Goal: Task Accomplishment & Management: Manage account settings

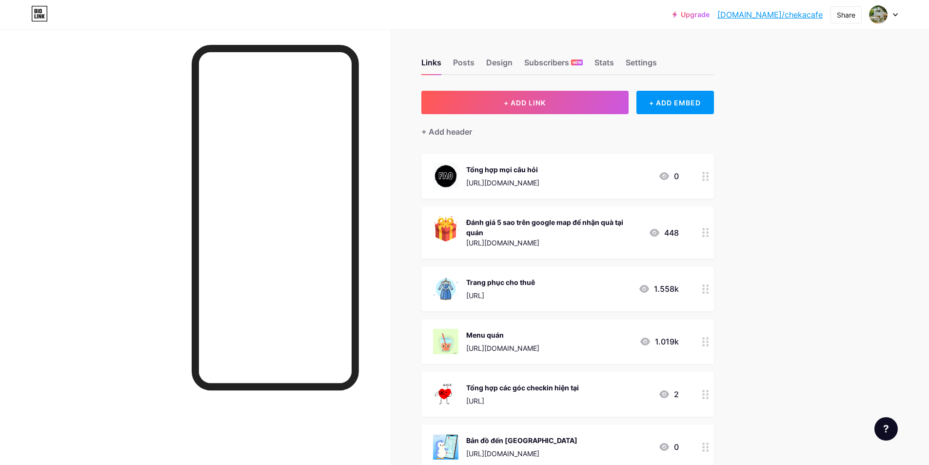
click at [784, 16] on link "[DOMAIN_NAME]/chekacafe" at bounding box center [769, 15] width 105 height 12
click at [606, 62] on div "Stats" at bounding box center [604, 66] width 20 height 18
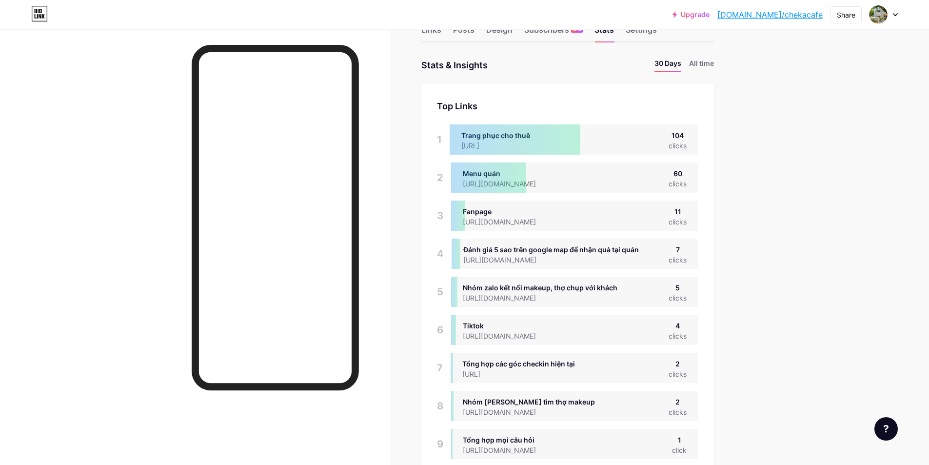
scroll to position [65, 0]
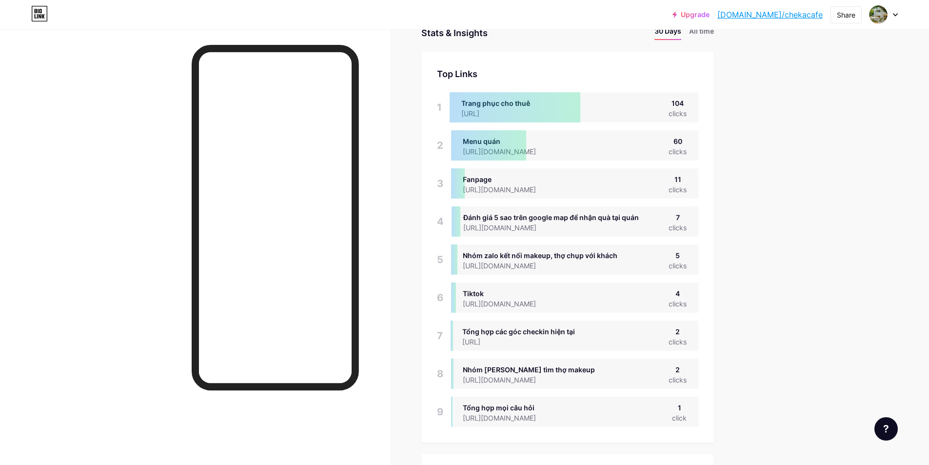
click at [533, 111] on div at bounding box center [515, 107] width 131 height 30
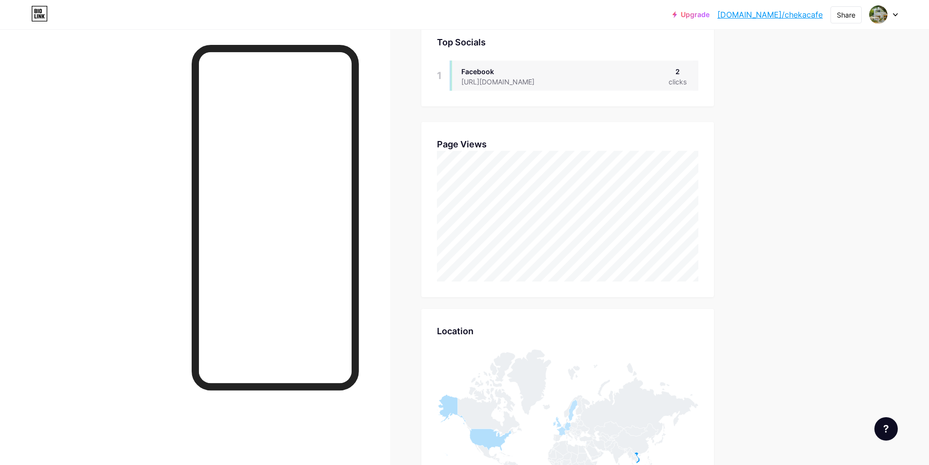
scroll to position [553, 0]
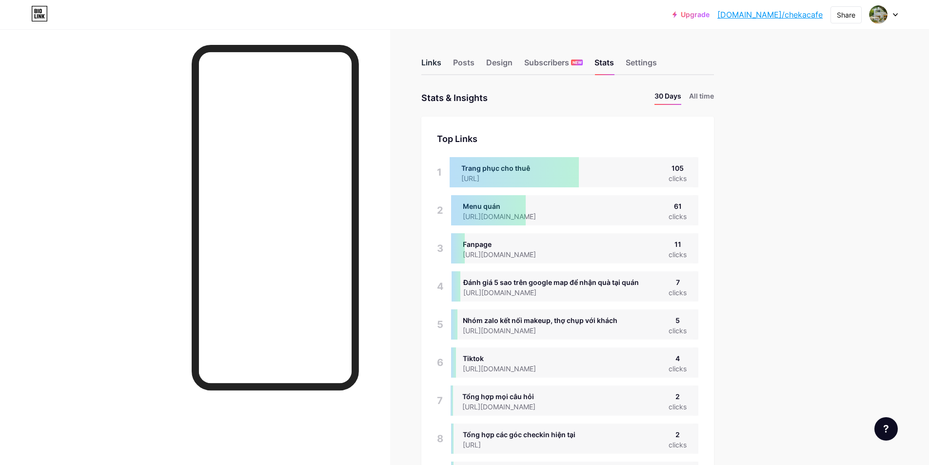
click at [430, 63] on div "Links" at bounding box center [431, 66] width 20 height 18
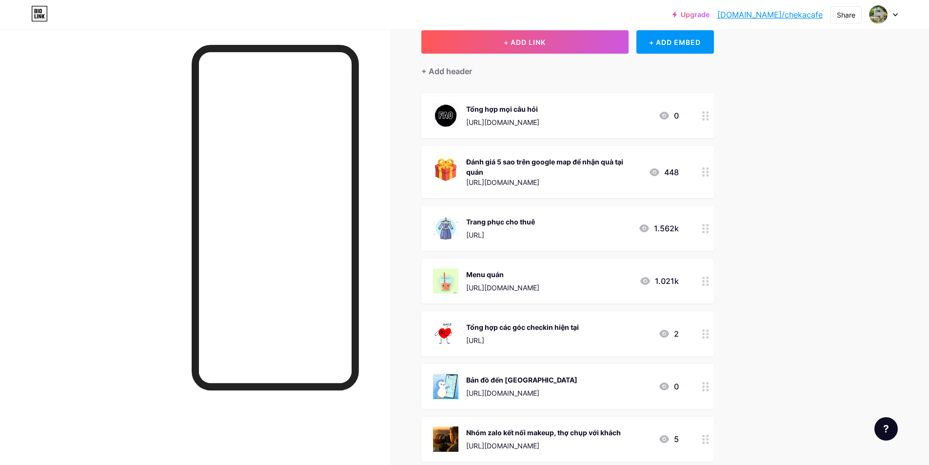
scroll to position [162, 0]
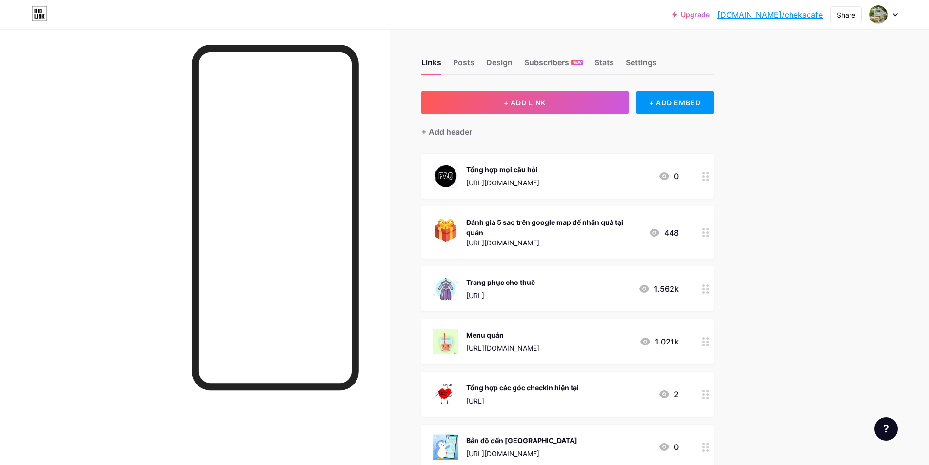
click at [390, 259] on div at bounding box center [195, 261] width 390 height 465
click at [609, 59] on div "Stats" at bounding box center [604, 66] width 20 height 18
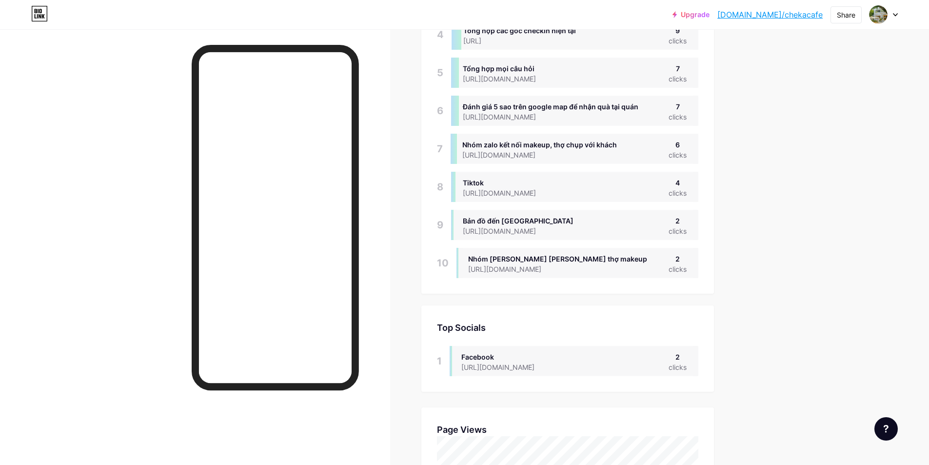
scroll to position [357, 0]
